Goal: Task Accomplishment & Management: Manage account settings

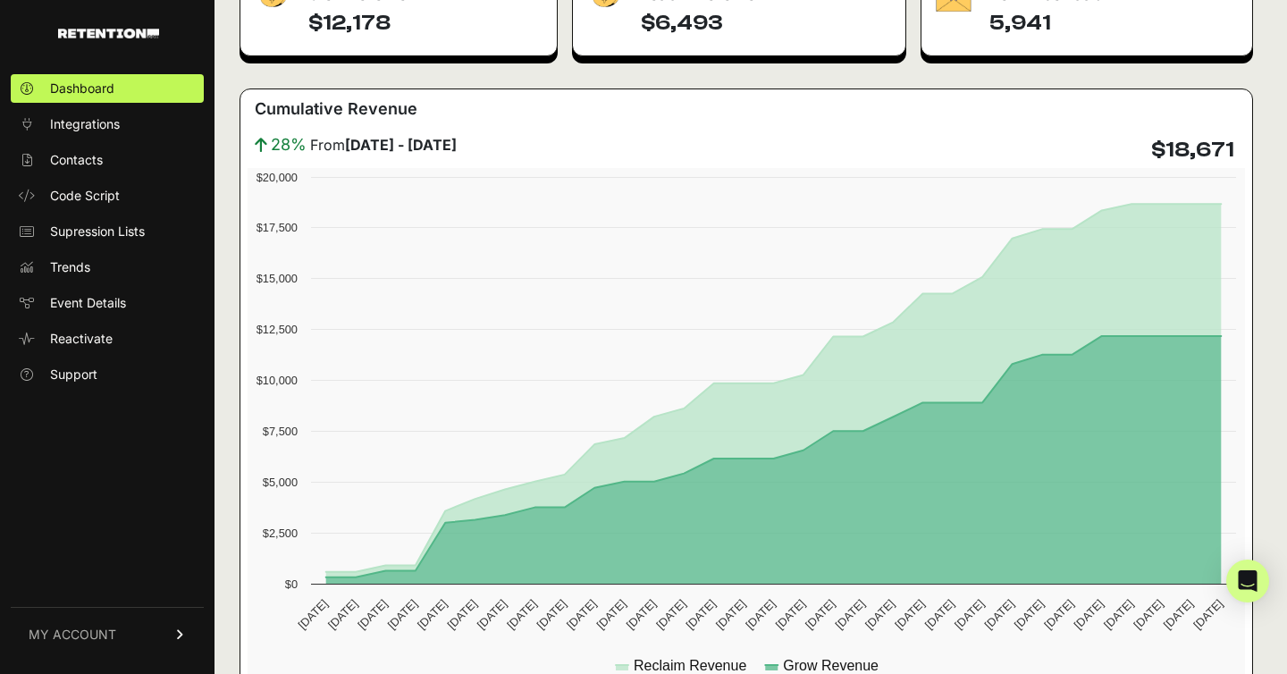
scroll to position [334, 0]
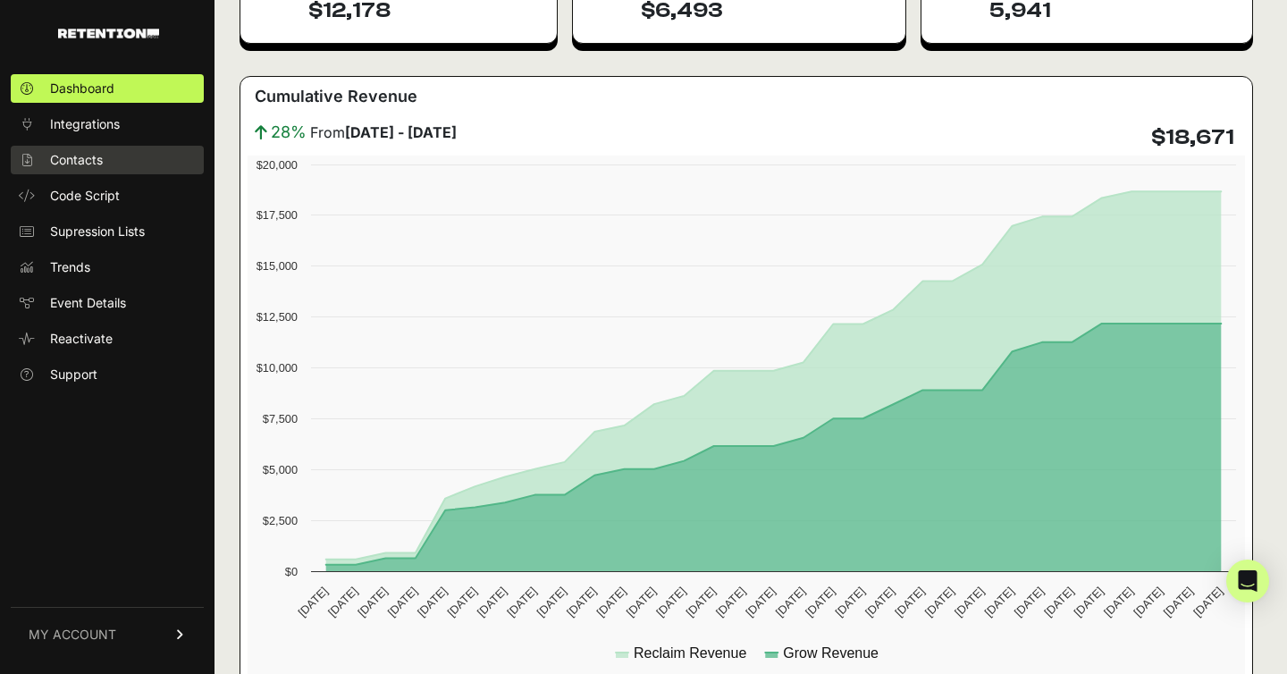
click at [116, 154] on link "Contacts" at bounding box center [107, 160] width 193 height 29
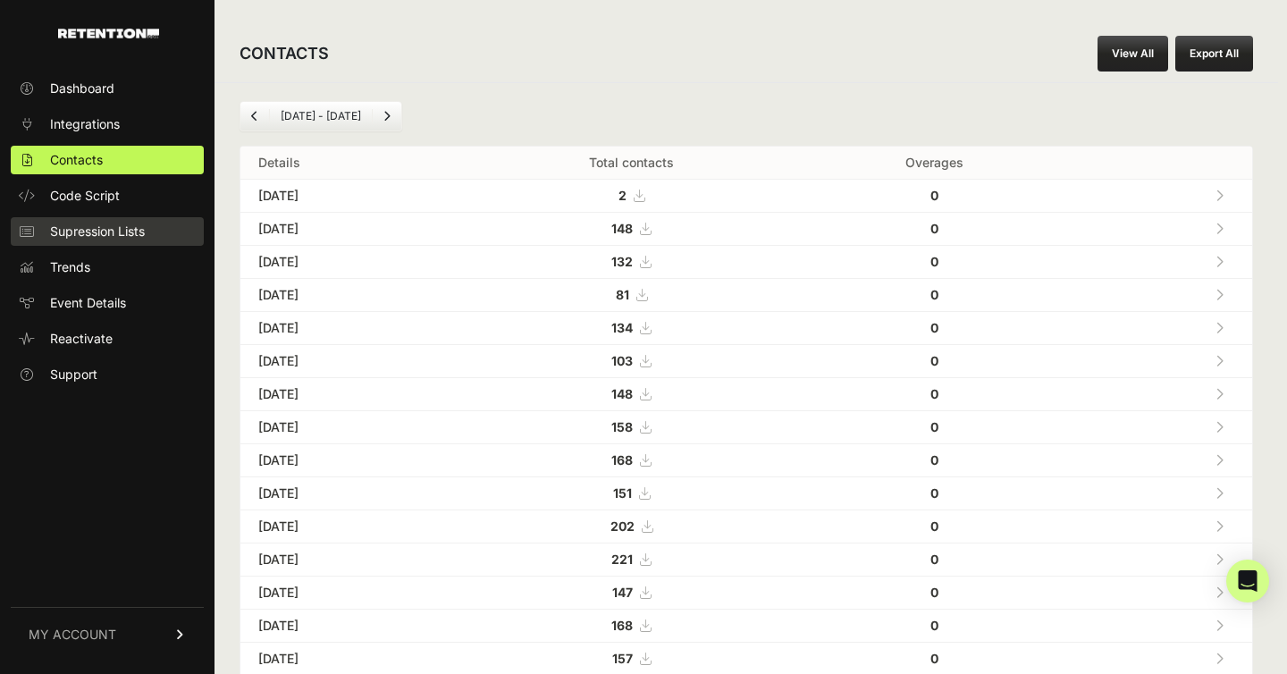
click at [105, 239] on span "Supression Lists" at bounding box center [97, 231] width 95 height 18
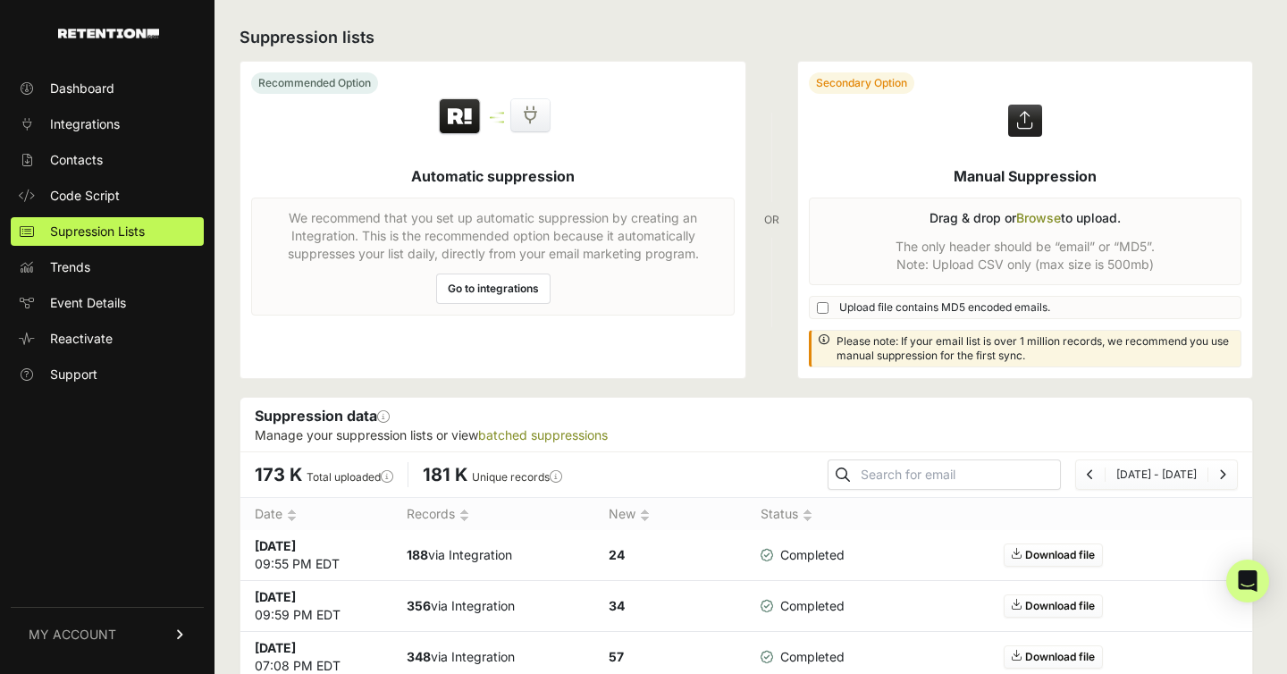
scroll to position [4, 0]
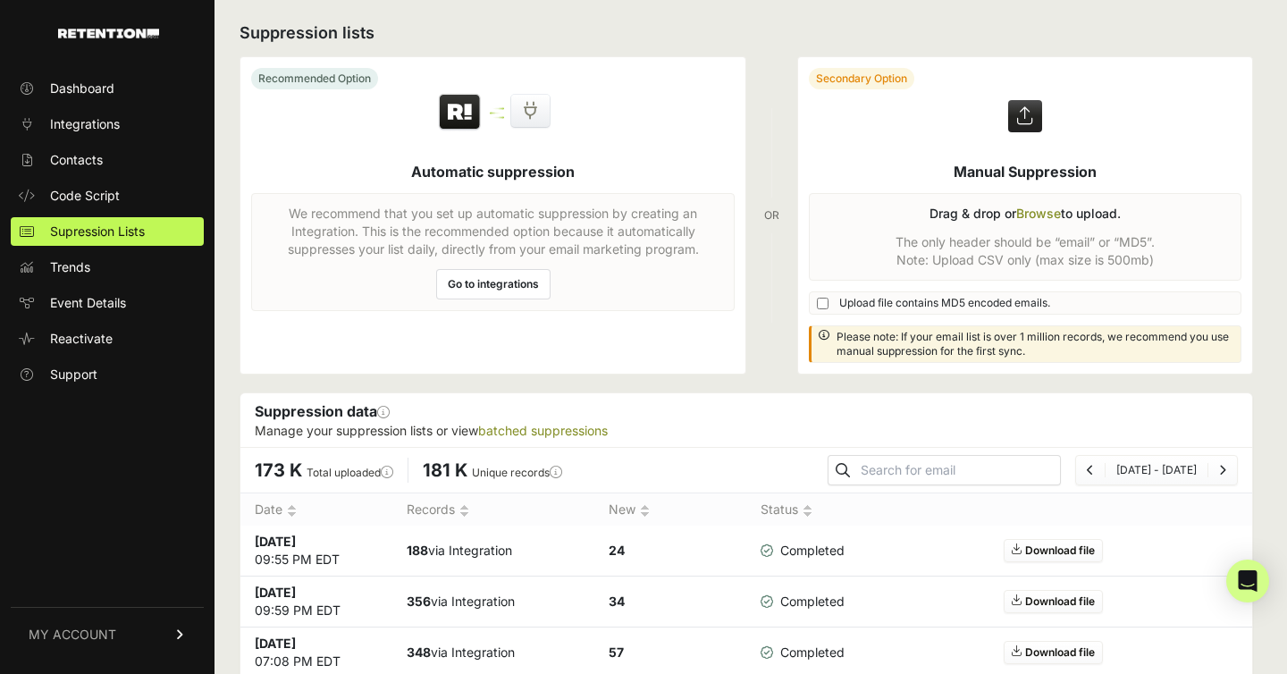
click at [509, 294] on link "Go to integrations" at bounding box center [493, 284] width 114 height 30
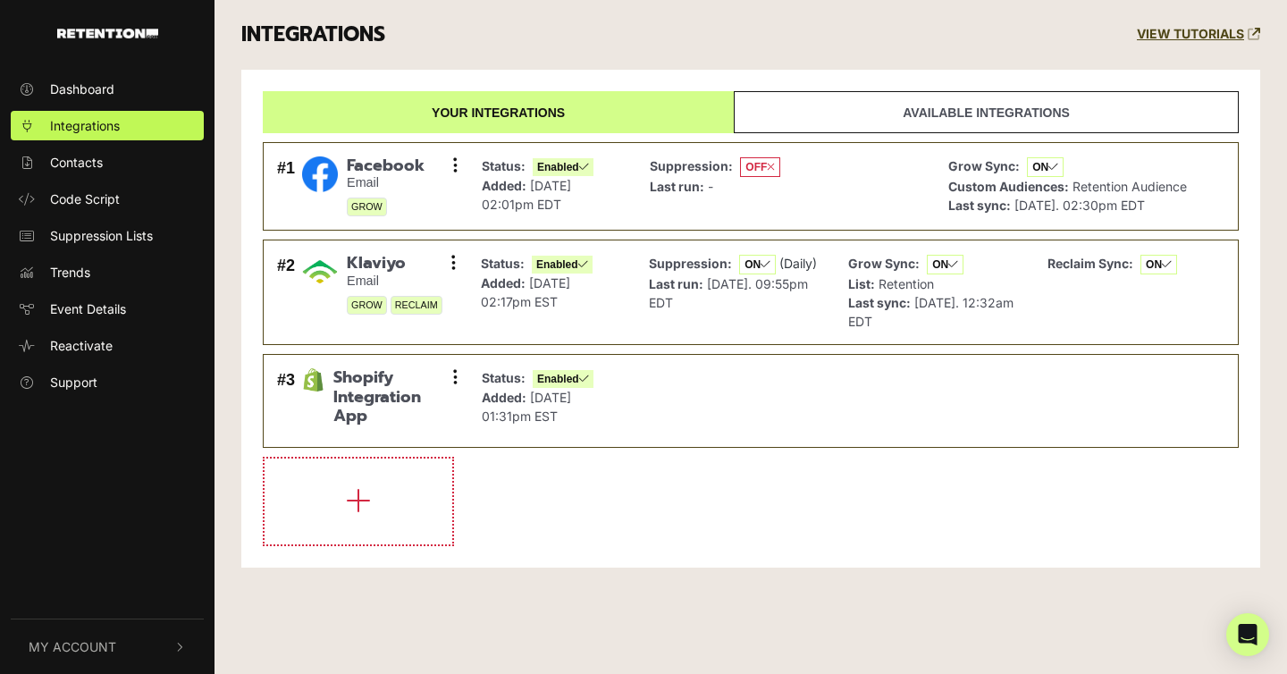
click at [854, 106] on link "Available integrations" at bounding box center [985, 112] width 505 height 42
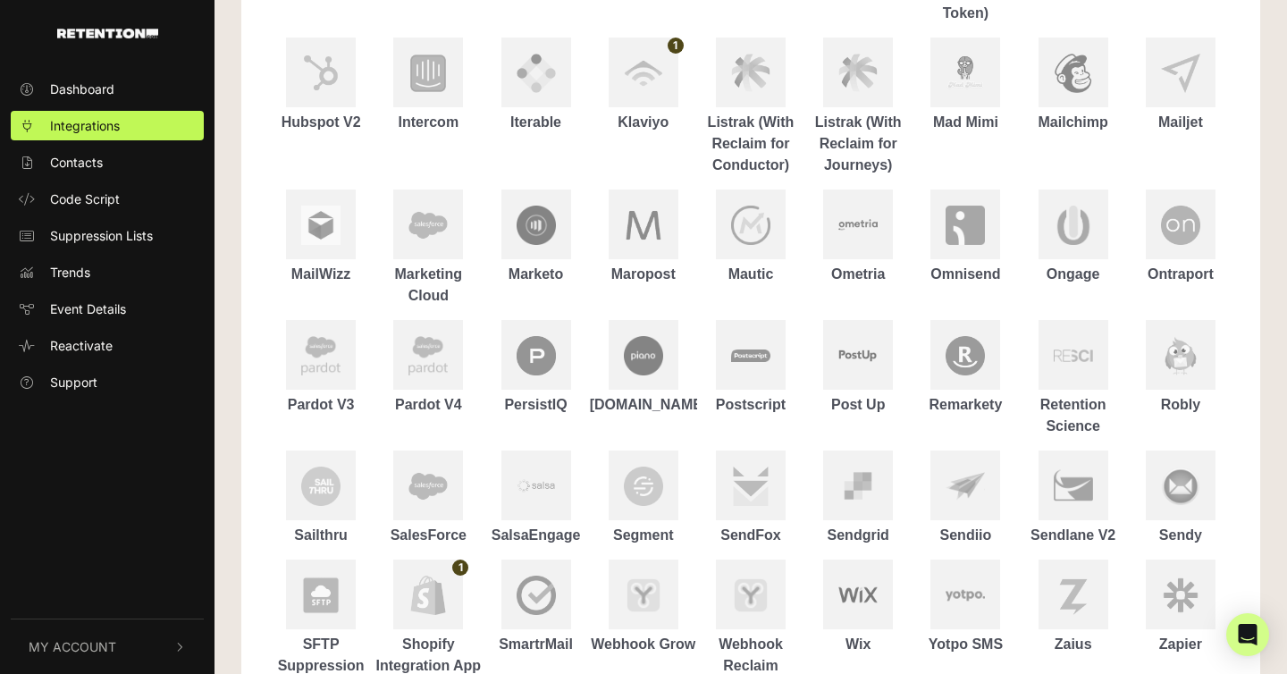
scroll to position [679, 0]
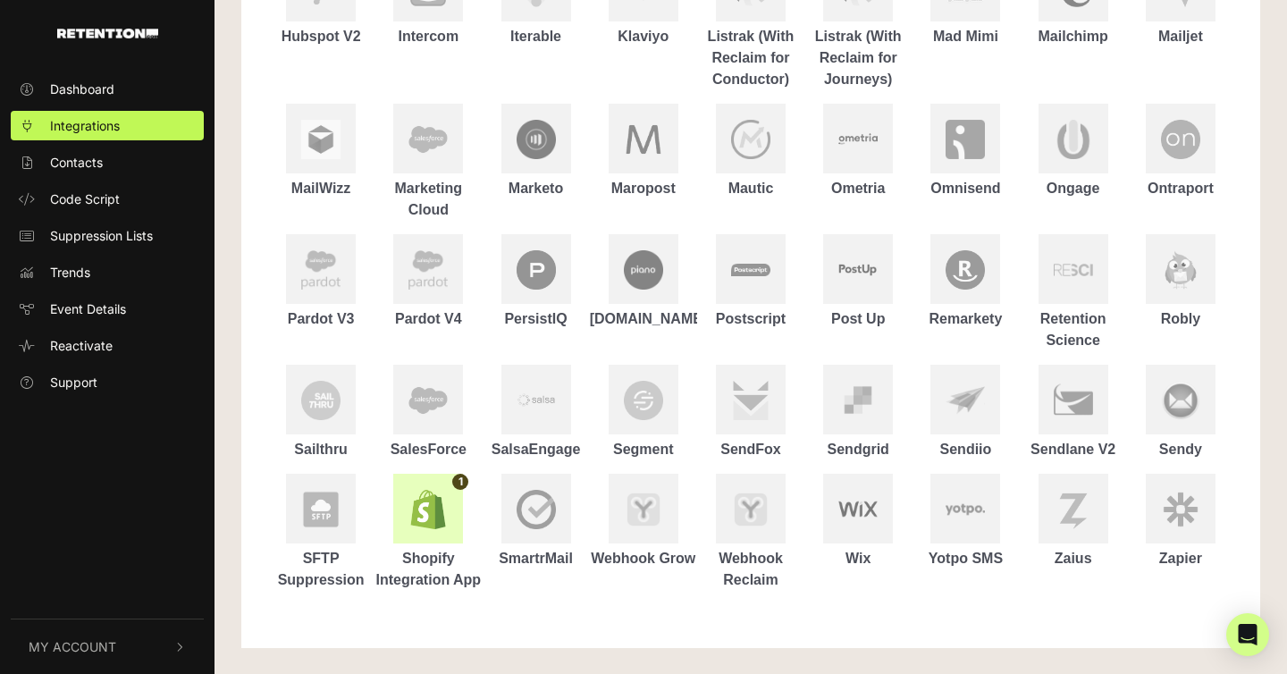
click at [450, 516] on div at bounding box center [428, 509] width 70 height 70
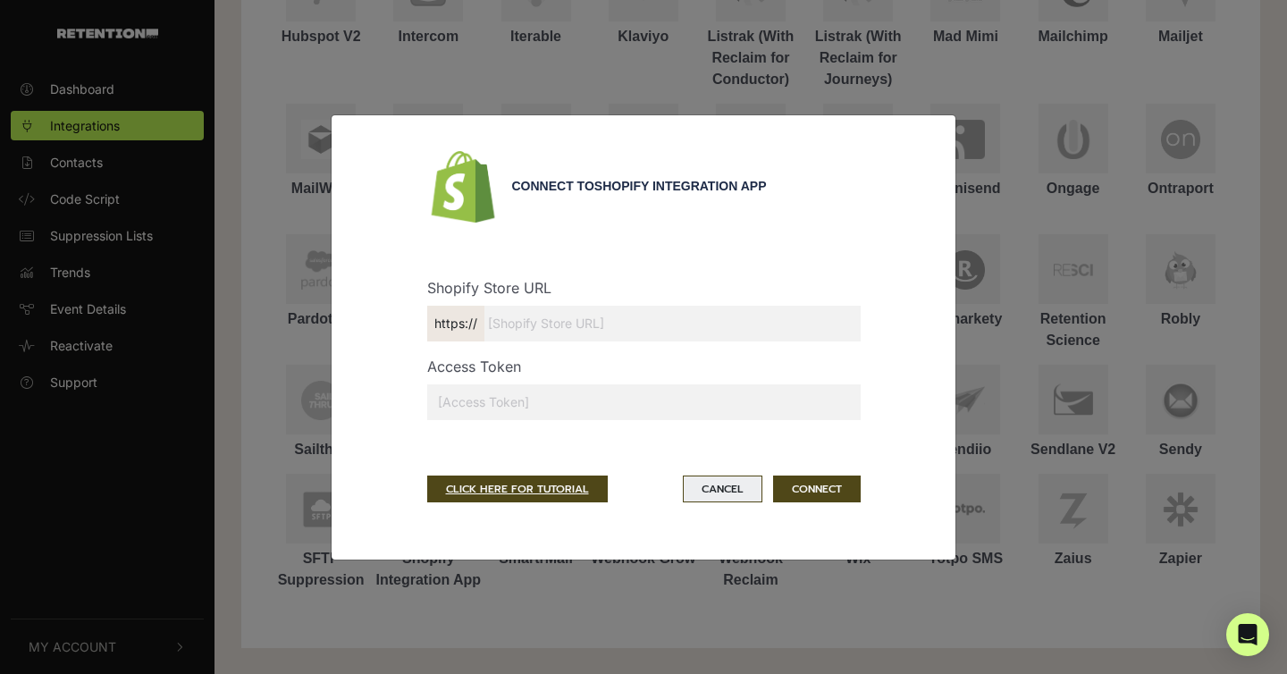
click at [721, 483] on button "Cancel" at bounding box center [723, 488] width 80 height 27
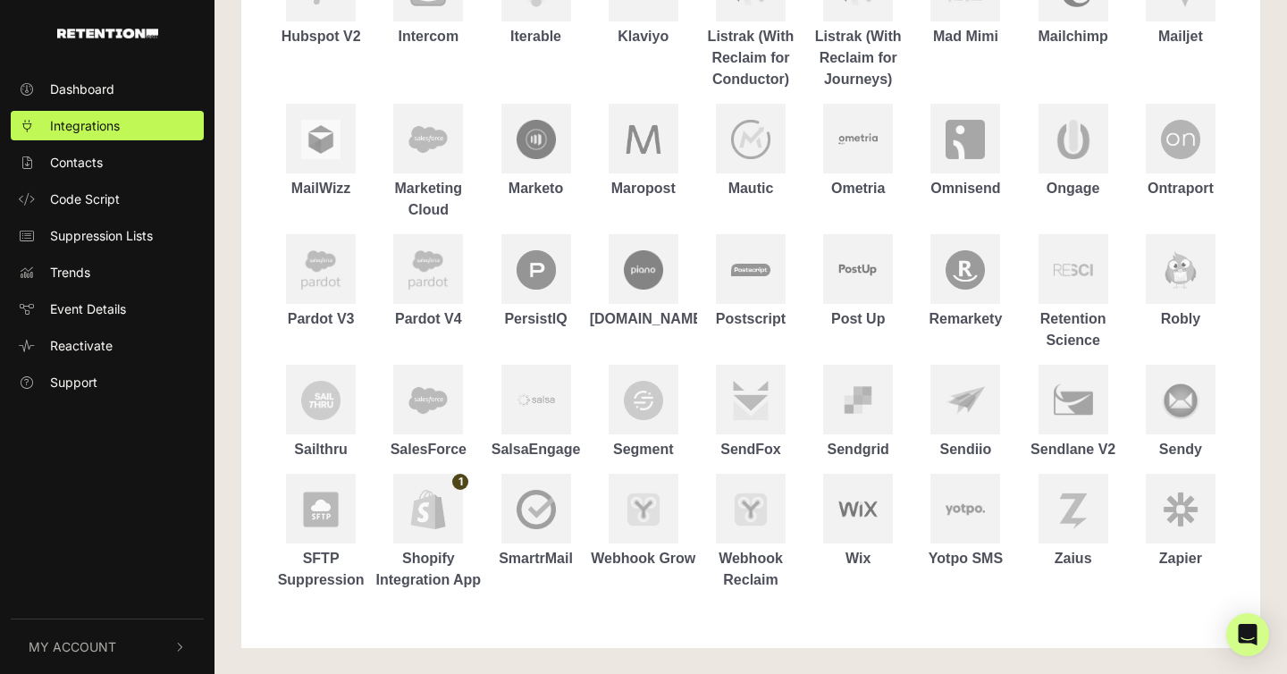
scroll to position [678, 0]
click at [89, 90] on span "Dashboard" at bounding box center [82, 89] width 64 height 19
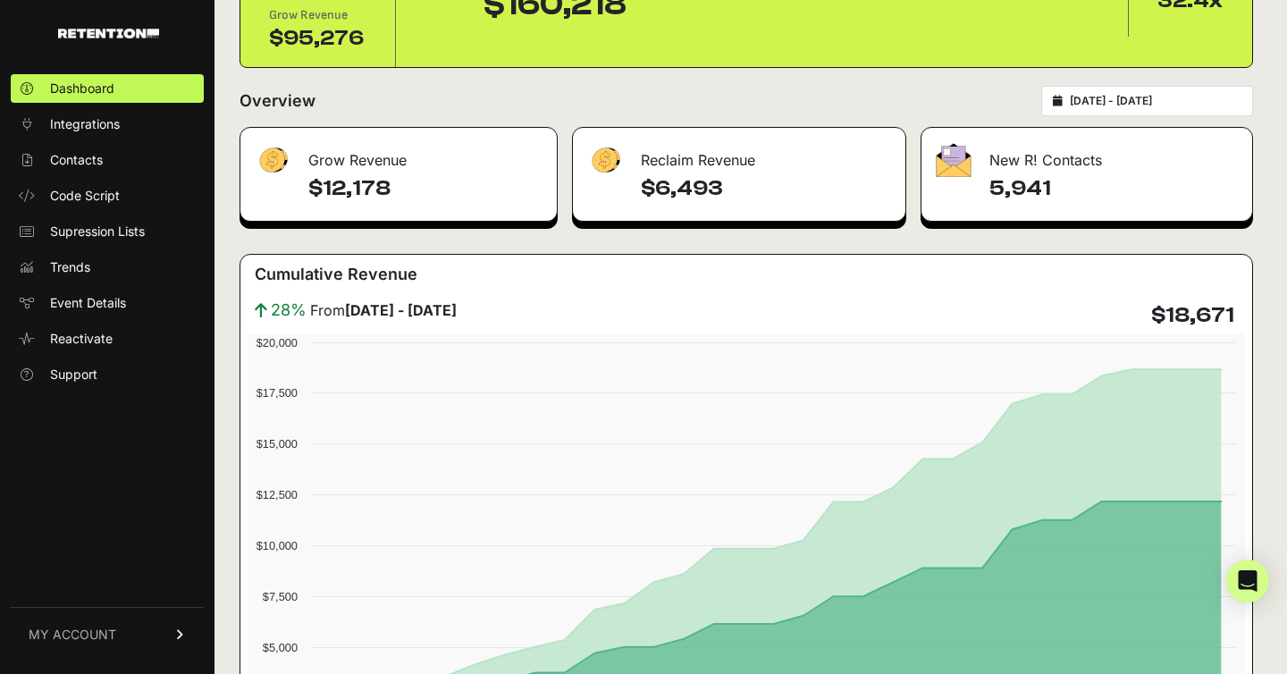
scroll to position [157, 0]
type input "2025-08-23"
type input "2025-09-22"
click at [1175, 94] on input "2025-08-23 - 2025-09-22" at bounding box center [1155, 100] width 172 height 14
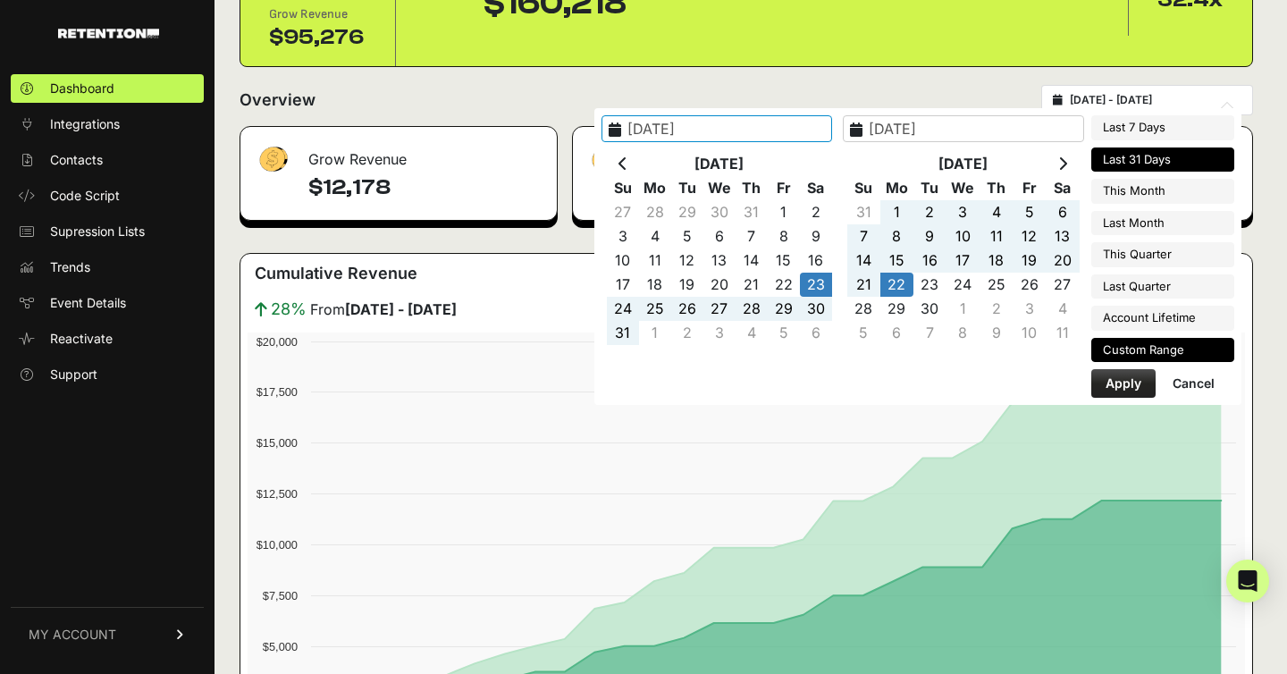
type input "2025-09-15"
type input "2025-09-21"
type input "2025-08-23"
type input "2025-09-22"
type input "2025-08-22"
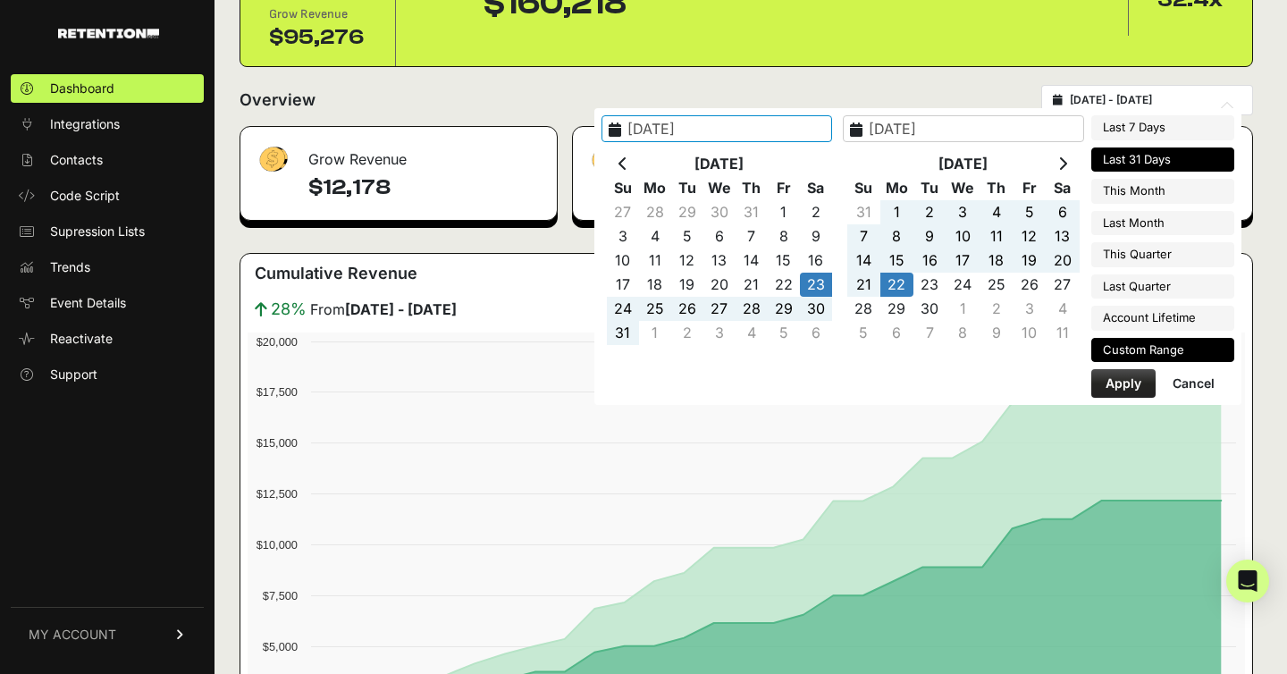
type input "2025-09-21"
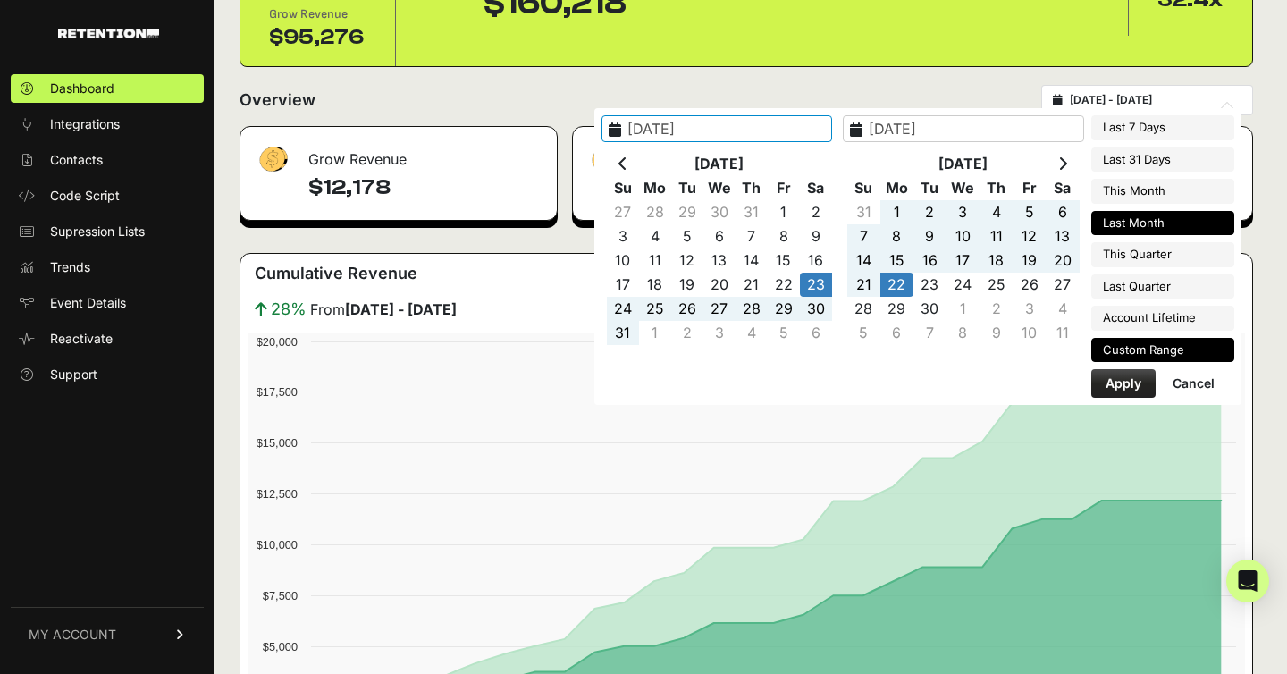
type input "2025-09-01"
type input "2025-09-30"
type input "2025-08-01"
type input "2025-08-31"
type input "2025-07-01"
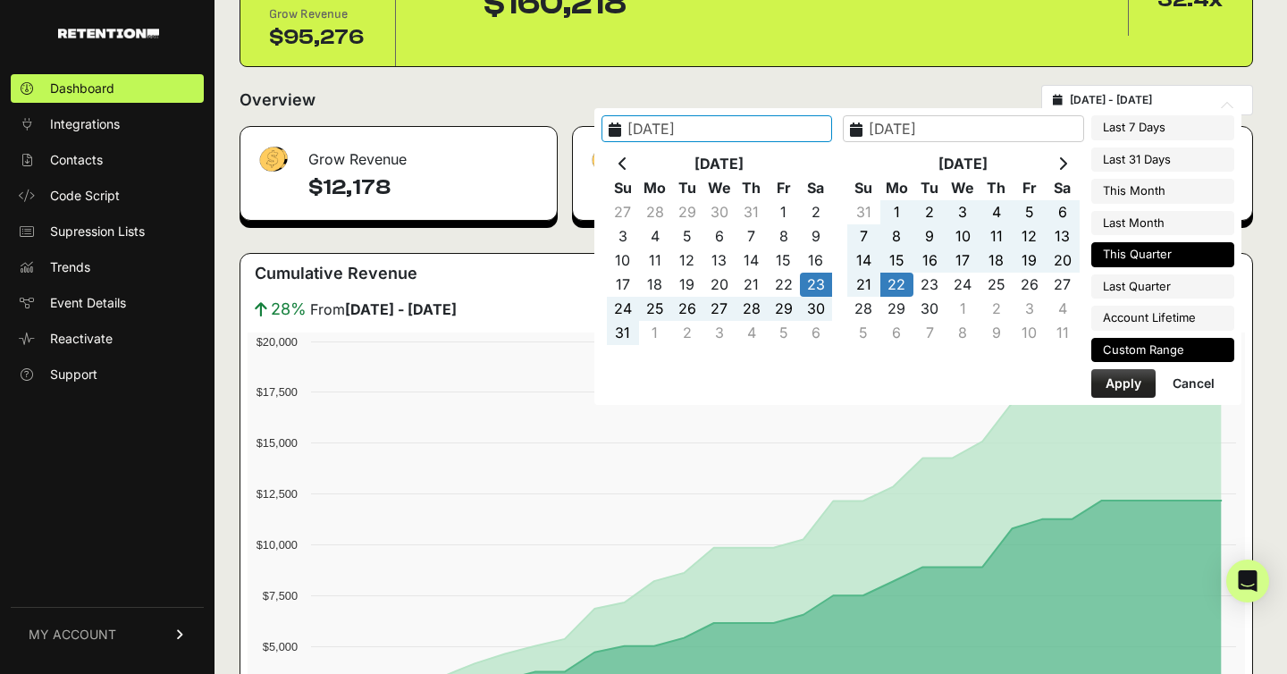
type input "2025-09-30"
type input "2025-08-23"
type input "2025-09-22"
type input "2025-08-01"
type input "2025-08-31"
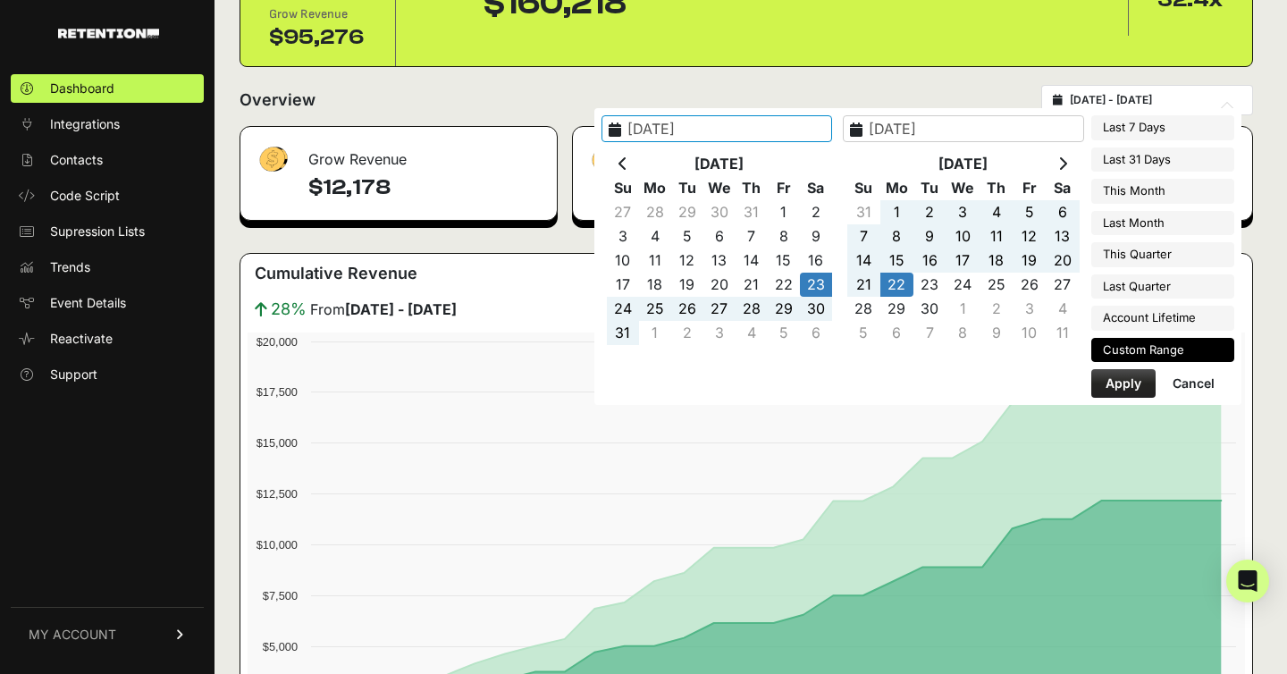
type input "2025-08-23"
type input "2025-09-22"
type input "2025-07-01"
type input "2025-09-30"
type input "2025-08-23"
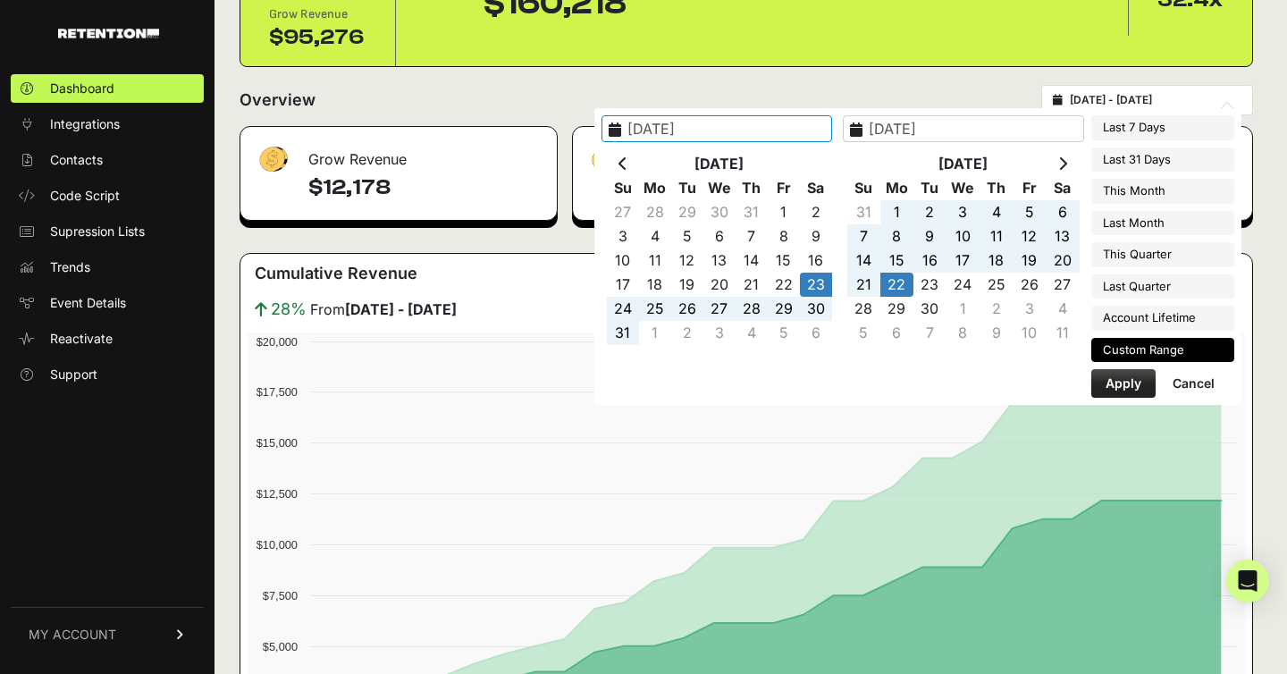
type input "2025-09-22"
type input "[DATE]"
type input "2025-08-23"
type input "2025-09-22"
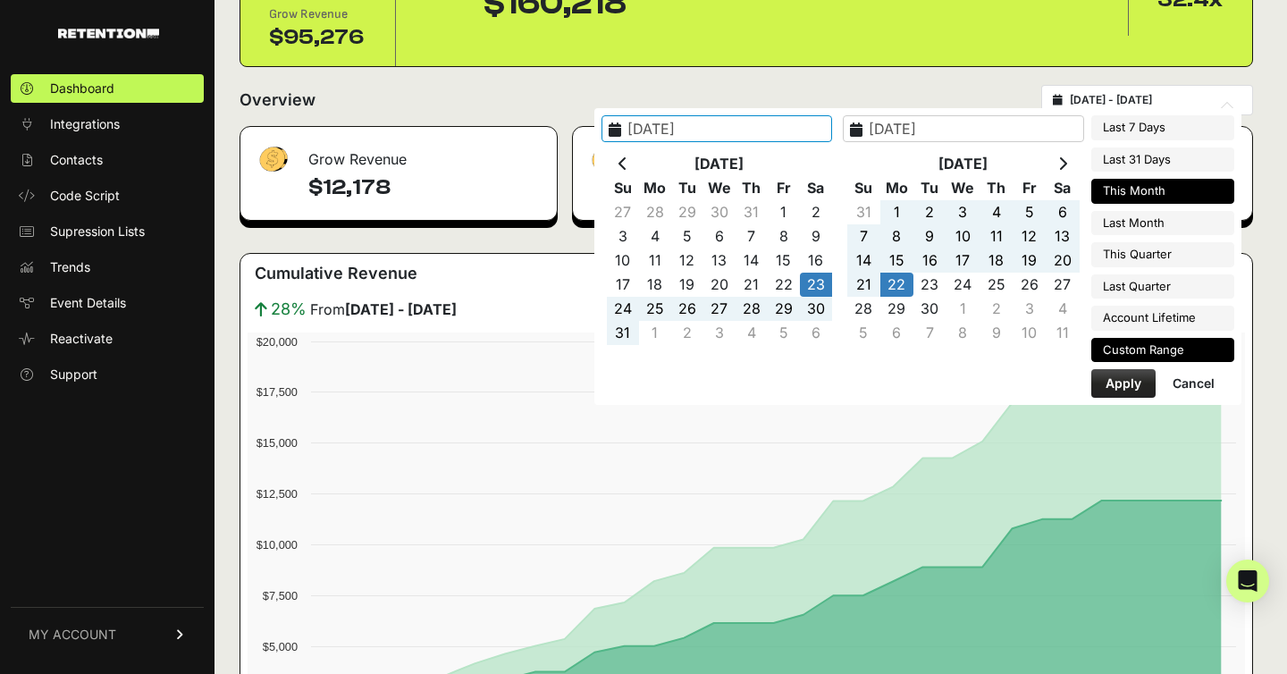
type input "[DATE]"
click at [1131, 192] on li "This Month" at bounding box center [1162, 191] width 143 height 25
type input "2025-09-01 - 2025-09-30"
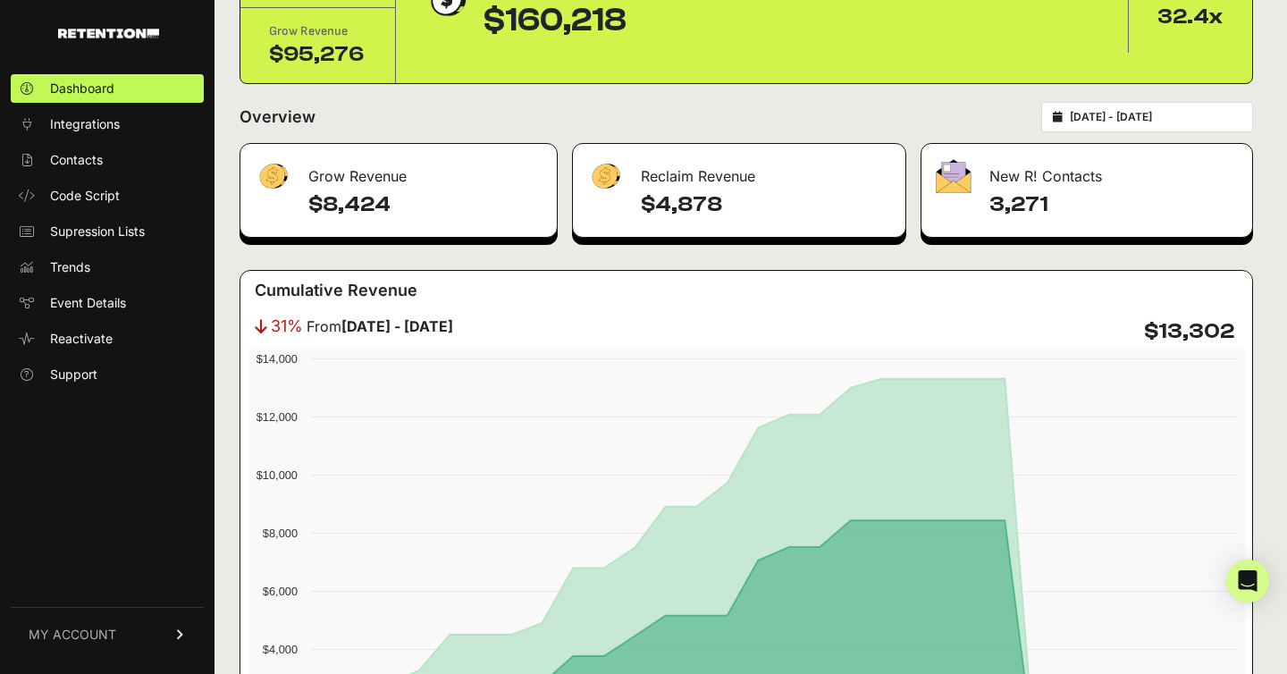
scroll to position [147, 0]
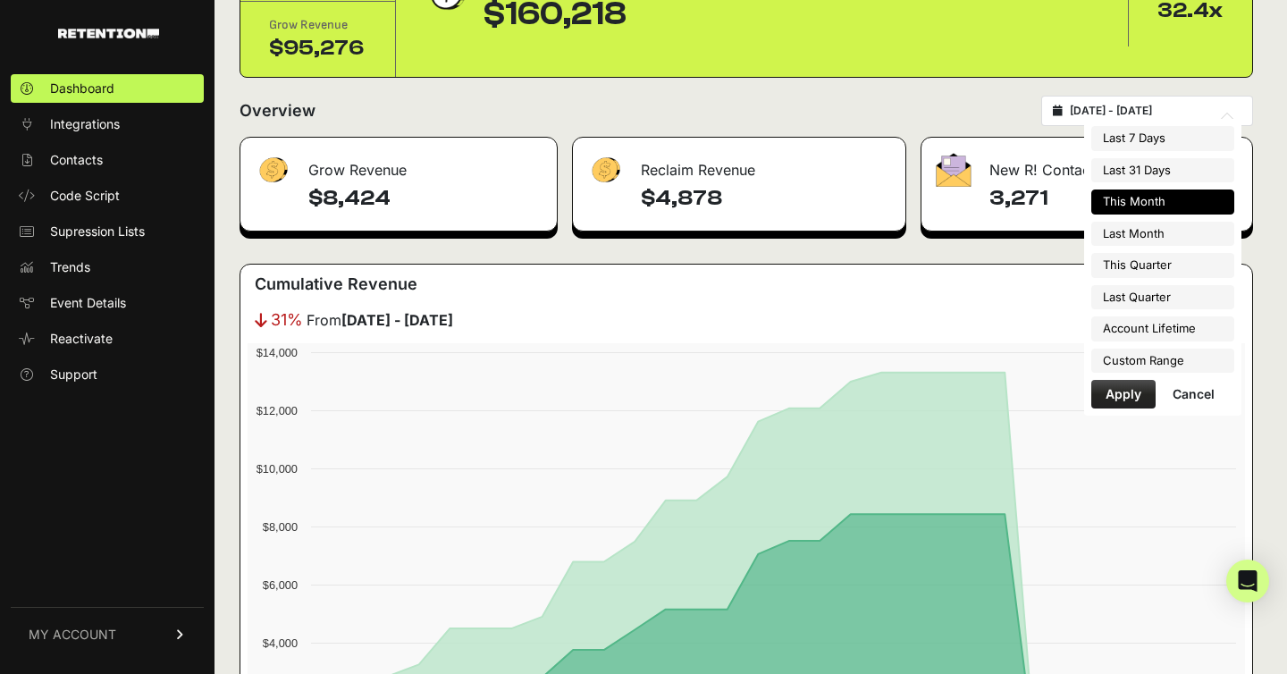
click at [1142, 117] on input "2025-09-01 - 2025-09-30" at bounding box center [1155, 111] width 172 height 14
click at [1159, 336] on li "Account Lifetime" at bounding box center [1162, 328] width 143 height 25
type input "2024-11-21 - 2025-09-21"
